Goal: Information Seeking & Learning: Learn about a topic

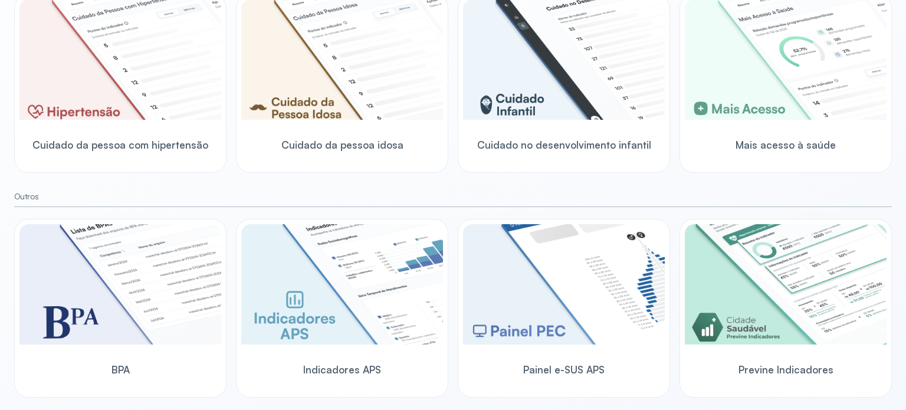
scroll to position [374, 0]
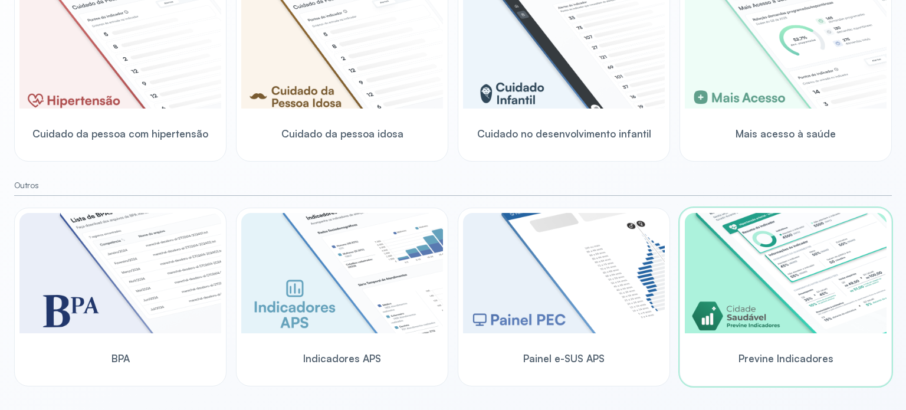
click at [753, 317] on img at bounding box center [786, 273] width 202 height 120
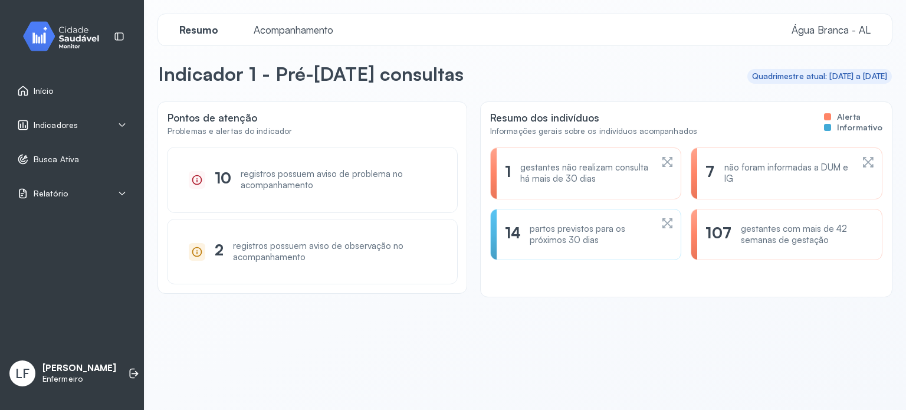
click at [124, 119] on div "Indicadores" at bounding box center [72, 125] width 110 height 12
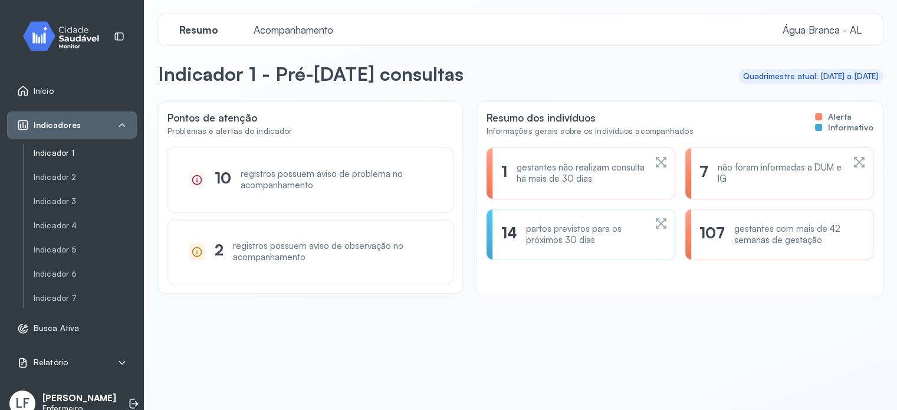
click at [52, 153] on link "Indicador 1" at bounding box center [85, 153] width 103 height 10
click at [60, 177] on link "Indicador 2" at bounding box center [85, 177] width 103 height 10
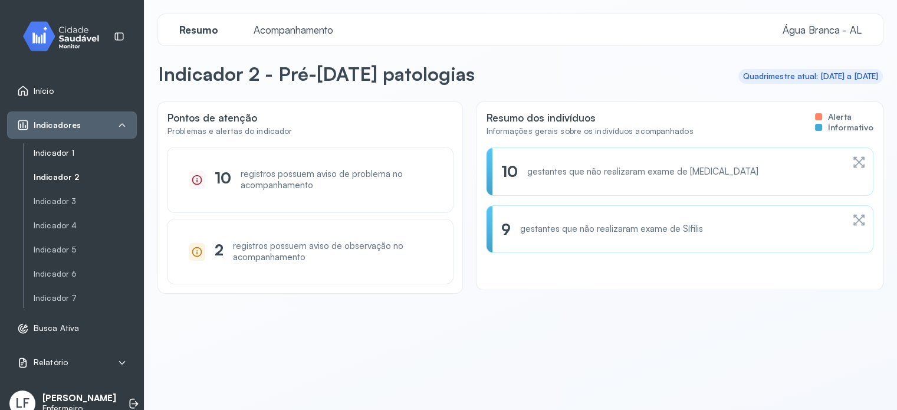
click at [52, 157] on link "Indicador 1" at bounding box center [85, 153] width 103 height 10
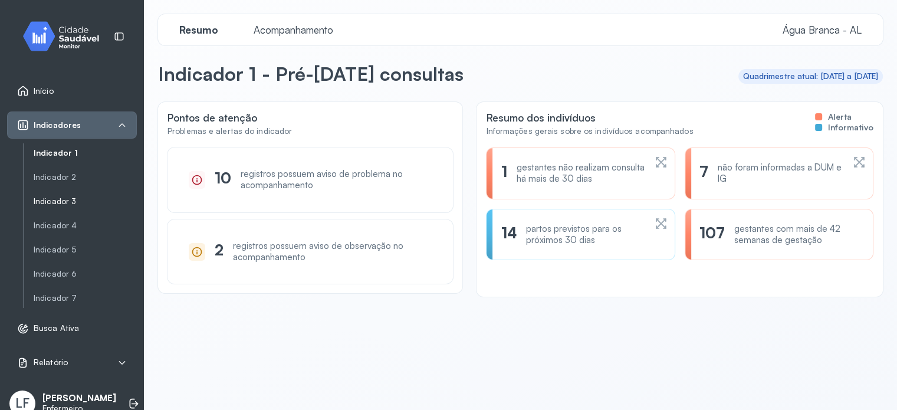
click at [61, 195] on link "Indicador 3" at bounding box center [85, 201] width 103 height 15
click at [57, 226] on link "Indicador 4" at bounding box center [85, 226] width 103 height 10
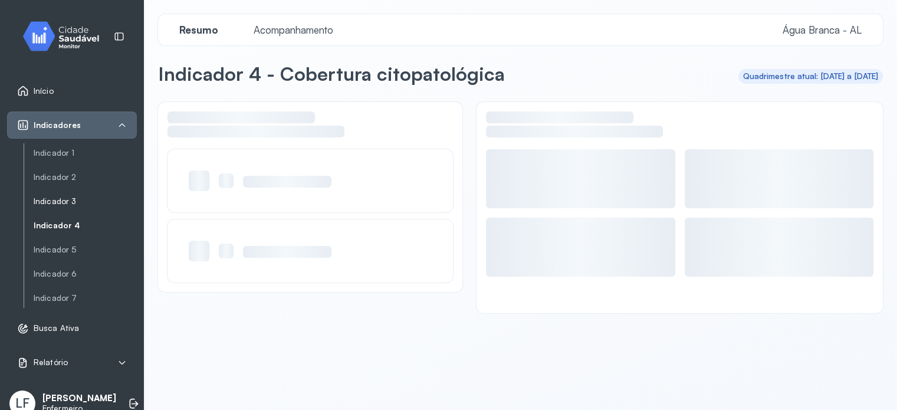
click at [50, 202] on link "Indicador 3" at bounding box center [85, 201] width 103 height 10
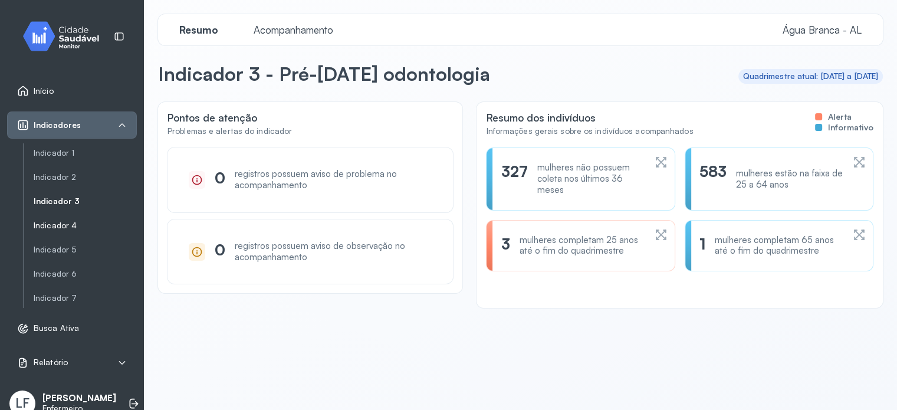
click at [46, 227] on link "Indicador 4" at bounding box center [85, 226] width 103 height 10
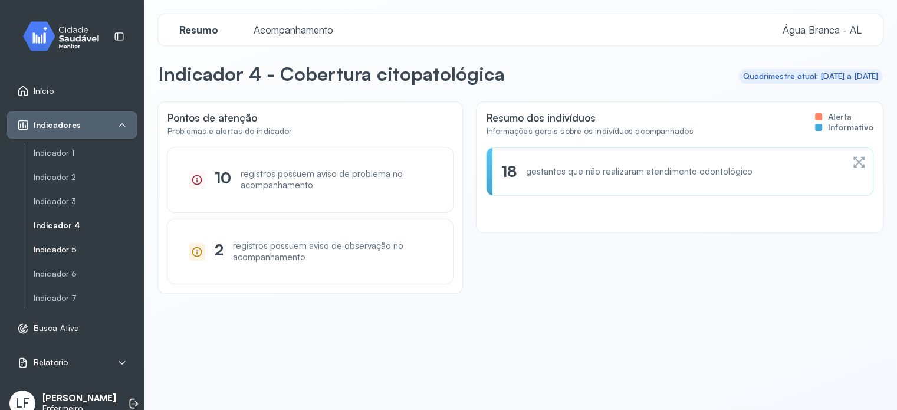
click at [51, 249] on link "Indicador 5" at bounding box center [85, 250] width 103 height 10
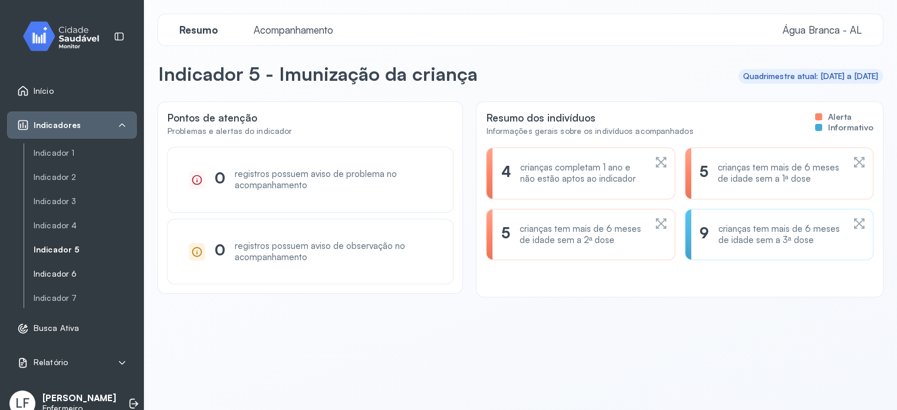
click at [57, 272] on link "Indicador 6" at bounding box center [85, 274] width 103 height 10
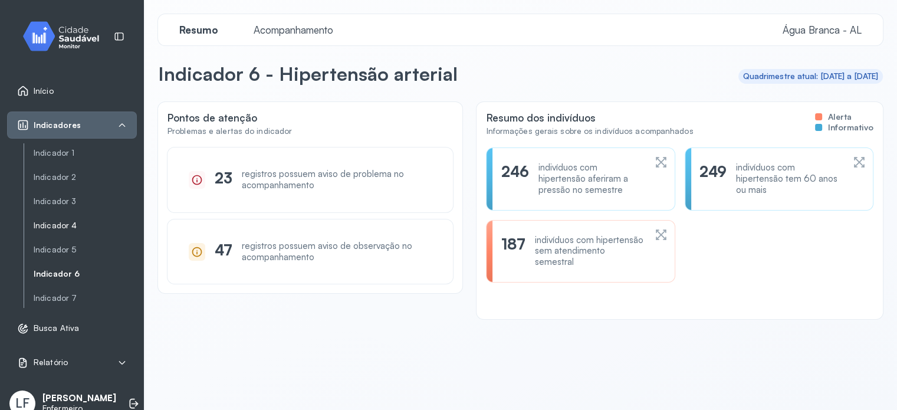
click at [57, 231] on link "Indicador 4" at bounding box center [85, 225] width 103 height 15
click at [50, 242] on link "Indicador 5" at bounding box center [85, 249] width 103 height 15
click at [54, 222] on link "Indicador 4" at bounding box center [85, 226] width 103 height 10
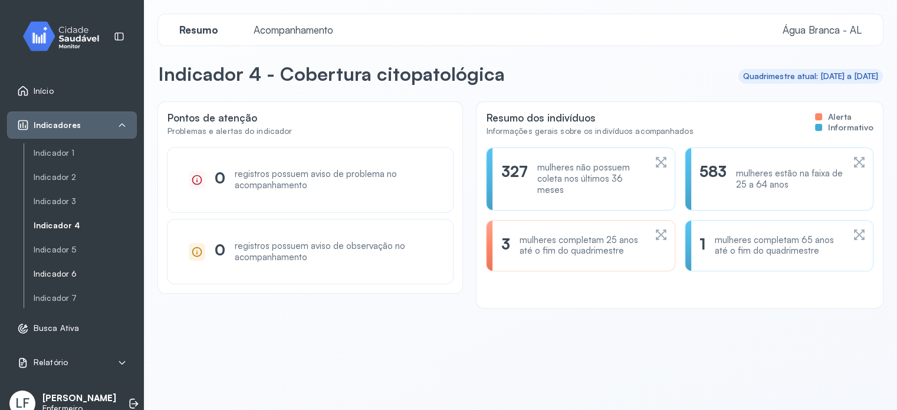
click at [61, 277] on link "Indicador 6" at bounding box center [85, 274] width 103 height 10
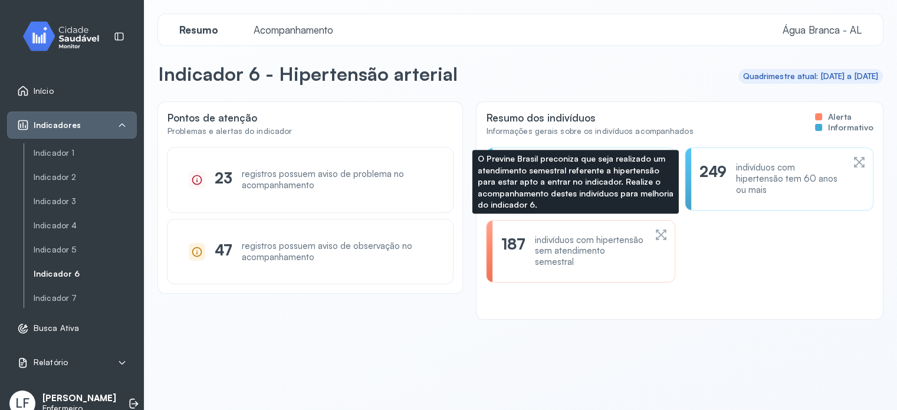
click at [562, 248] on div "indivíduos com hipertensão sem atendimento semestral" at bounding box center [590, 251] width 110 height 33
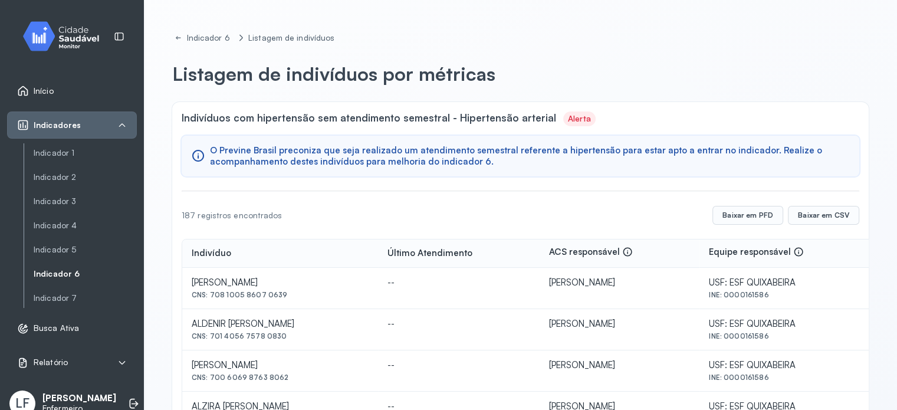
click at [54, 90] on link "Início" at bounding box center [72, 91] width 110 height 12
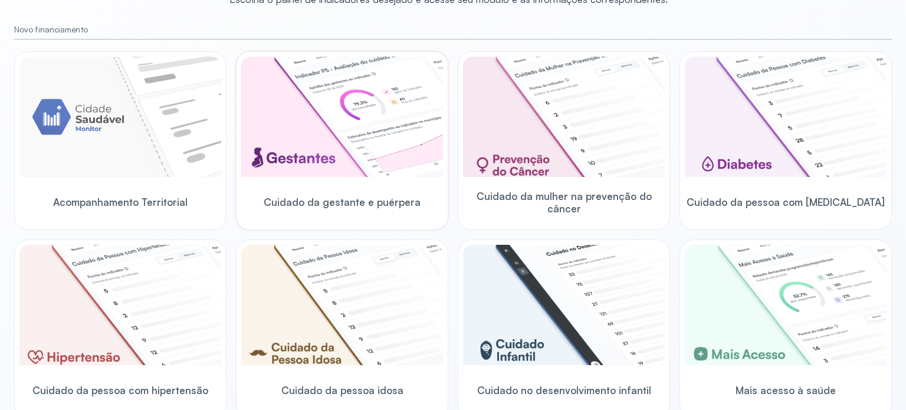
scroll to position [236, 0]
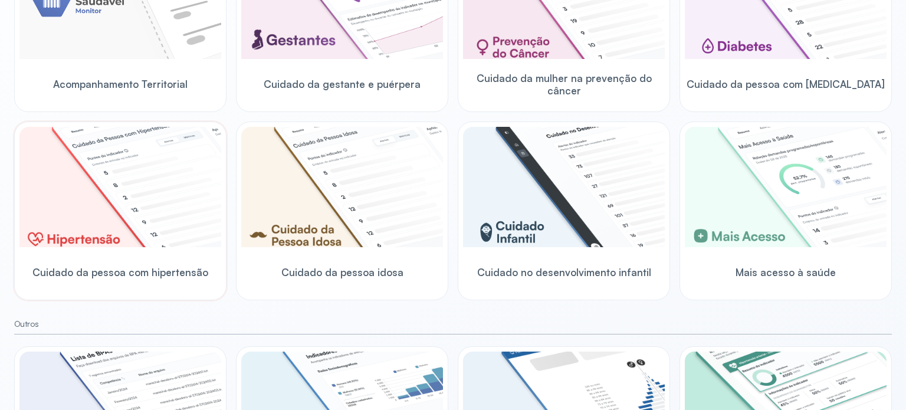
click at [166, 208] on img at bounding box center [120, 187] width 202 height 120
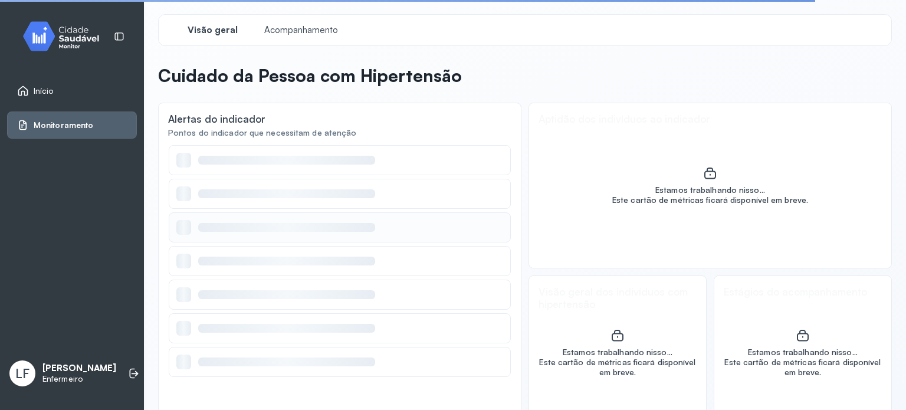
scroll to position [35, 0]
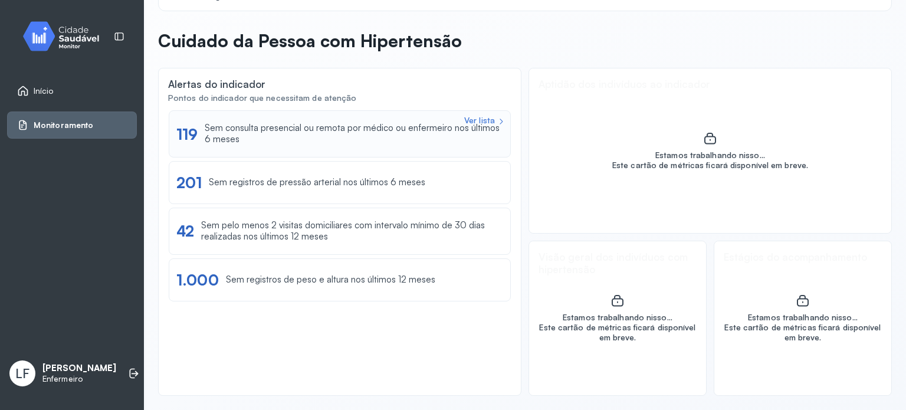
click at [395, 136] on div "Sem consulta presencial ou remota por médico ou enfermeiro nos últimos 6 meses" at bounding box center [354, 134] width 298 height 22
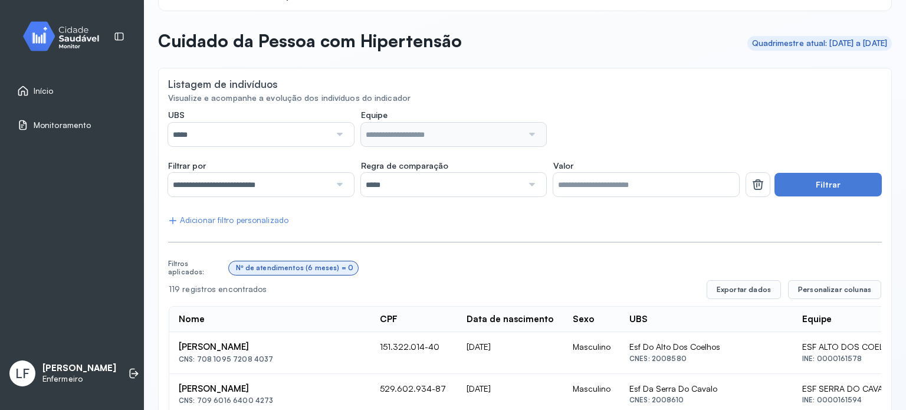
click at [305, 134] on input "*****" at bounding box center [249, 135] width 162 height 24
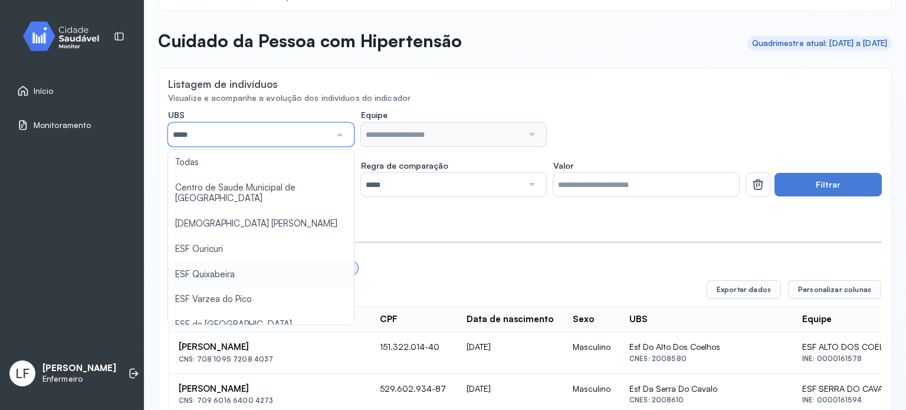
type input "*****"
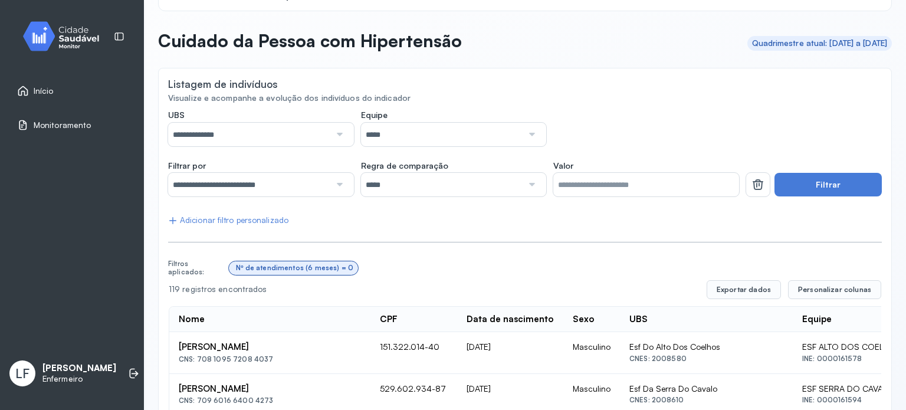
click at [828, 188] on button "Filtrar" at bounding box center [827, 185] width 107 height 24
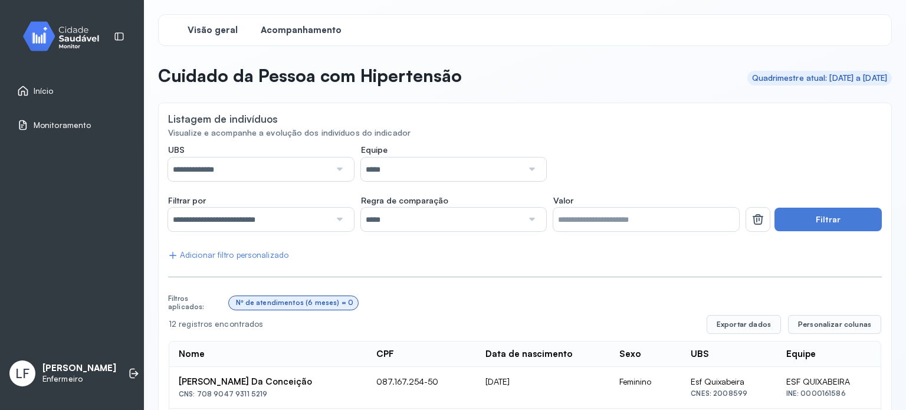
click at [220, 27] on span "Visão geral" at bounding box center [213, 30] width 50 height 11
